Goal: Check status: Check status

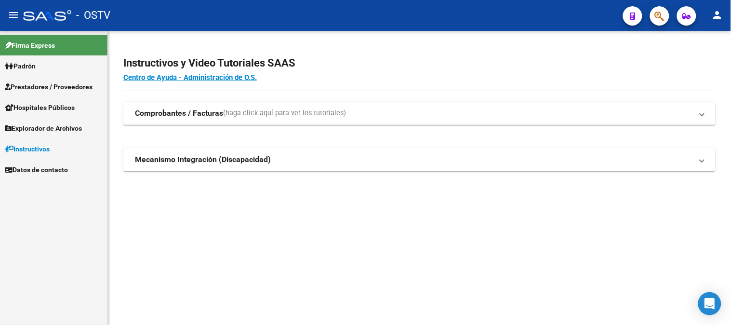
click at [44, 66] on link "Padrón" at bounding box center [54, 65] width 108 height 21
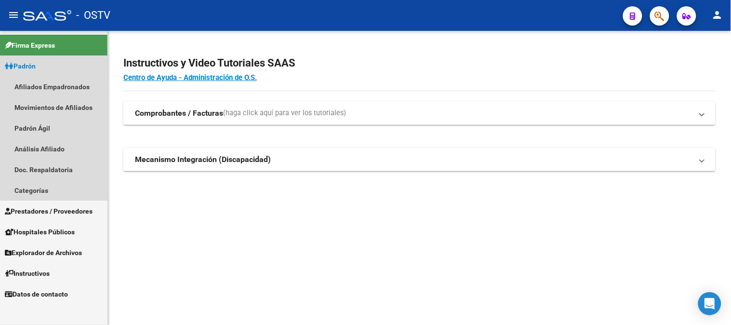
click at [48, 59] on link "Padrón" at bounding box center [54, 65] width 108 height 21
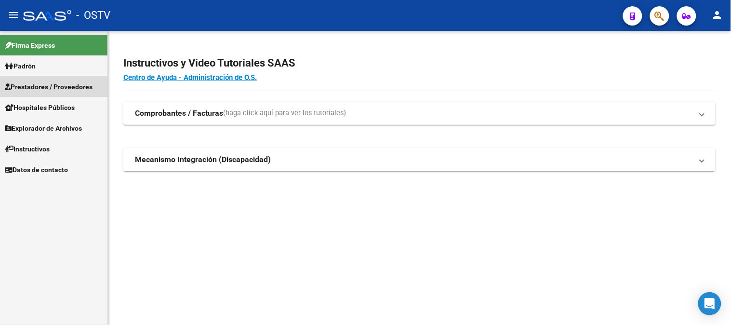
click at [59, 94] on link "Prestadores / Proveedores" at bounding box center [54, 86] width 108 height 21
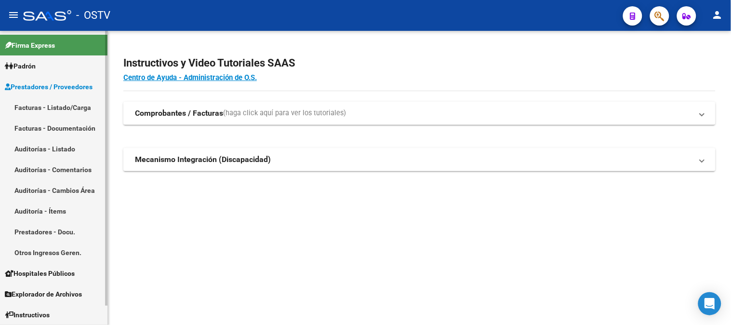
click at [55, 153] on link "Auditorías - Listado" at bounding box center [54, 148] width 108 height 21
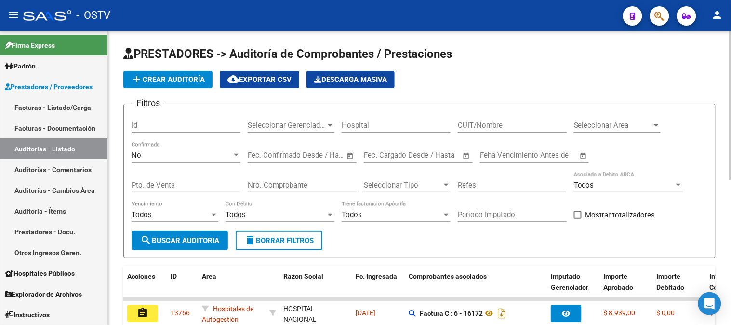
click at [155, 156] on div "No" at bounding box center [182, 155] width 100 height 9
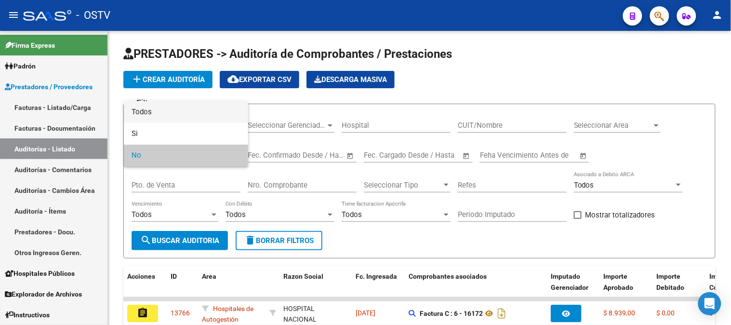
click at [162, 111] on span "Todos" at bounding box center [186, 112] width 109 height 22
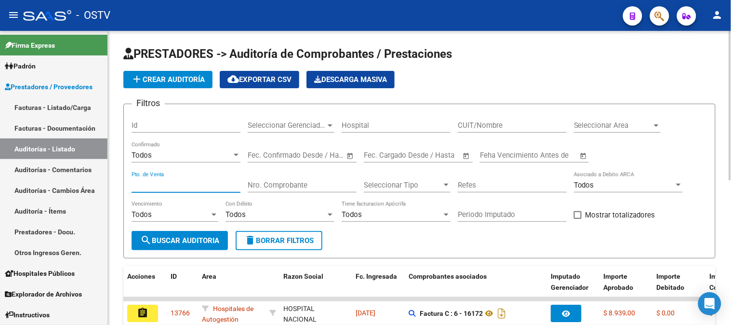
click at [180, 188] on input "Pto. de Venta" at bounding box center [186, 185] width 109 height 9
type input "1"
click at [255, 186] on input "Nro. Comprobante" at bounding box center [302, 185] width 109 height 9
click at [185, 230] on div "Todos Vencimiento" at bounding box center [175, 216] width 87 height 30
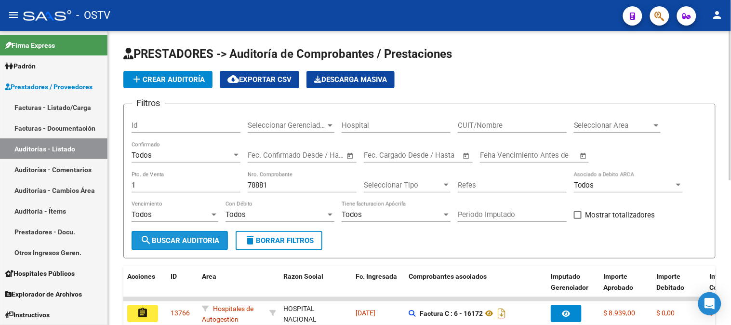
click at [186, 242] on span "search Buscar Auditoria" at bounding box center [179, 240] width 79 height 9
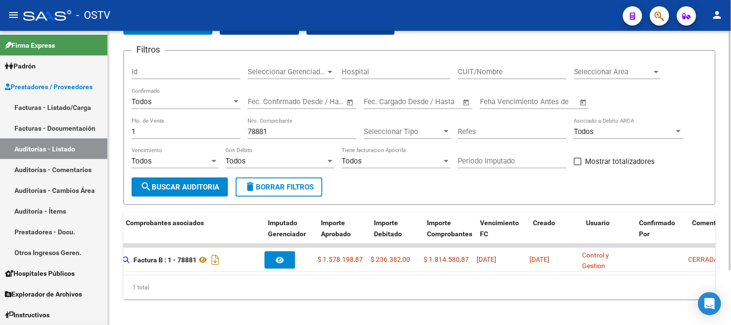
scroll to position [0, 265]
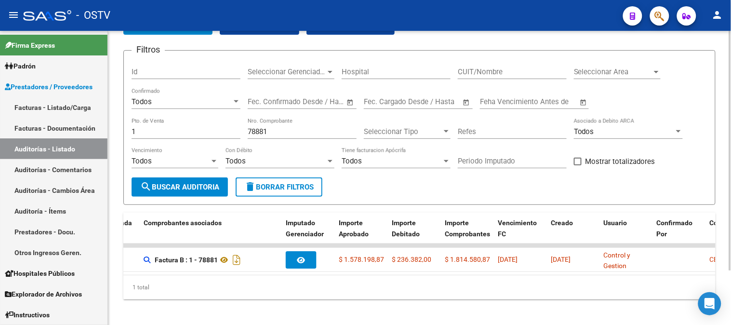
click at [257, 132] on input "78881" at bounding box center [302, 131] width 109 height 9
click at [196, 193] on button "search Buscar Auditoria" at bounding box center [180, 186] width 96 height 19
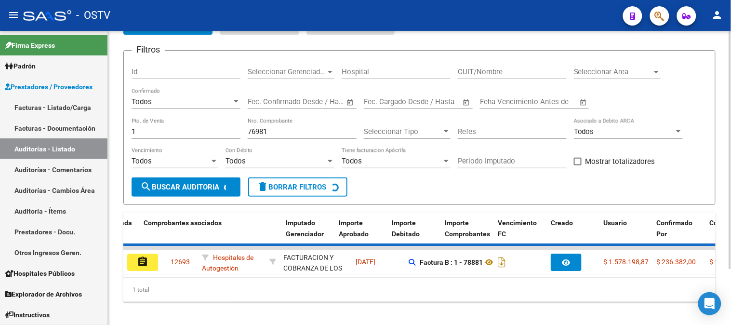
scroll to position [51, 0]
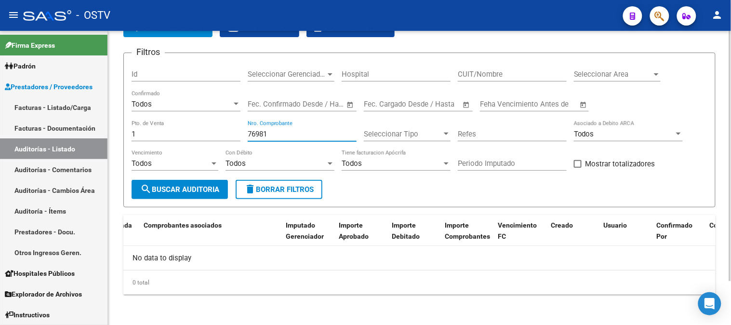
click at [253, 132] on input "76981" at bounding box center [302, 134] width 109 height 9
click at [203, 193] on span "search Buscar Auditoria" at bounding box center [179, 189] width 79 height 9
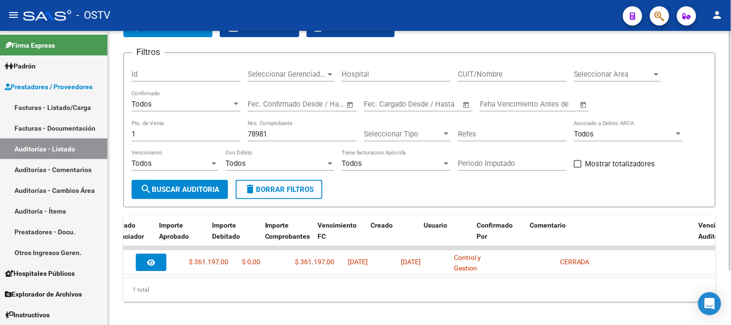
scroll to position [0, 445]
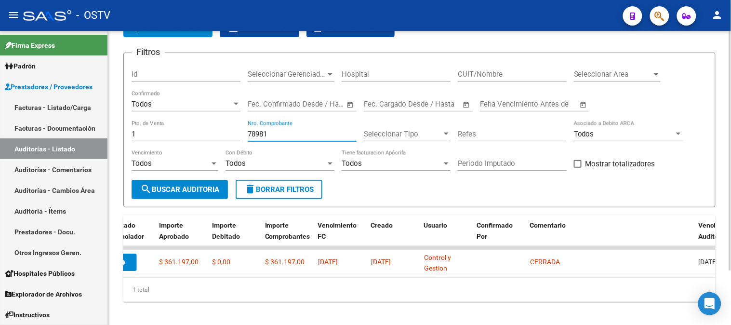
drag, startPoint x: 274, startPoint y: 132, endPoint x: 254, endPoint y: 136, distance: 20.6
click at [254, 136] on input "78981" at bounding box center [302, 134] width 109 height 9
type input "79045"
